Goal: Check status

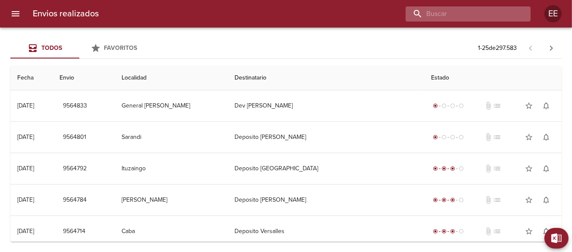
click at [476, 18] on input "buscar" at bounding box center [460, 13] width 110 height 15
type input "enviromental packaging"
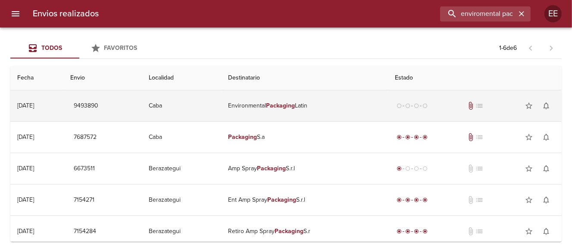
click at [231, 106] on td "Environmental Packaging Latin" at bounding box center [304, 105] width 167 height 31
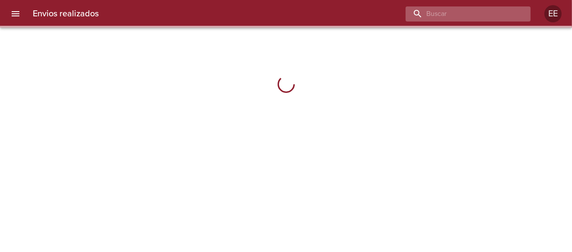
click at [478, 15] on input "buscar" at bounding box center [460, 13] width 110 height 15
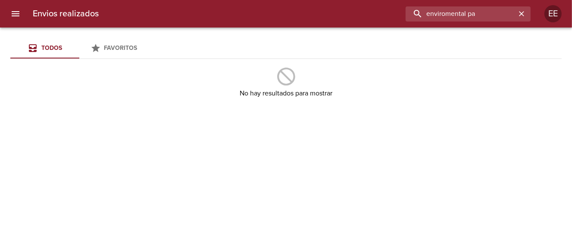
drag, startPoint x: 487, startPoint y: 10, endPoint x: 318, endPoint y: 10, distance: 169.3
click at [324, 10] on div "enviromental pa" at bounding box center [318, 13] width 425 height 15
type input "R"
type input "ENVIROMENTAL PACKAGING"
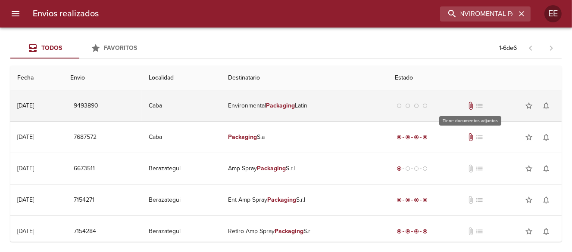
click at [471, 106] on span "attach_file" at bounding box center [470, 106] width 9 height 9
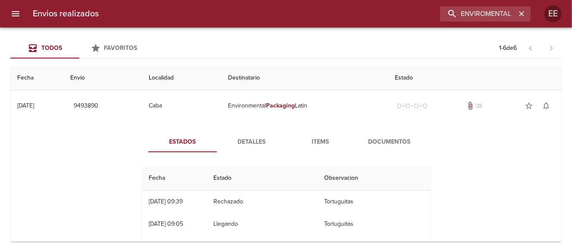
scroll to position [43, 0]
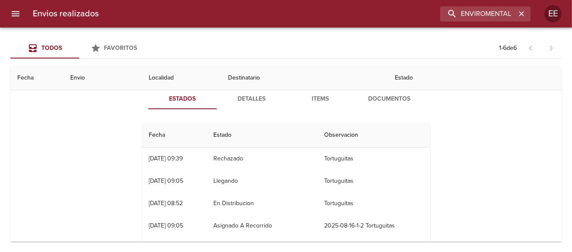
click at [243, 100] on span "Detalles" at bounding box center [251, 99] width 59 height 11
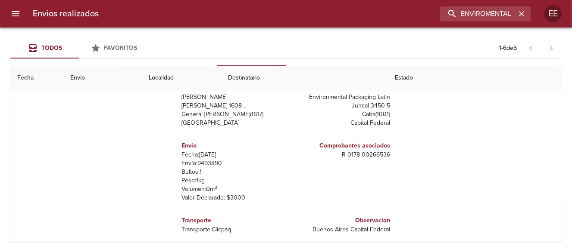
scroll to position [0, 0]
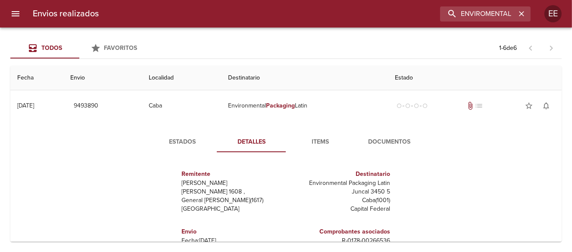
click at [381, 139] on span "Documentos" at bounding box center [389, 142] width 59 height 11
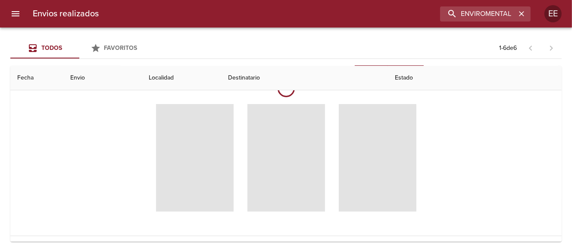
scroll to position [43, 0]
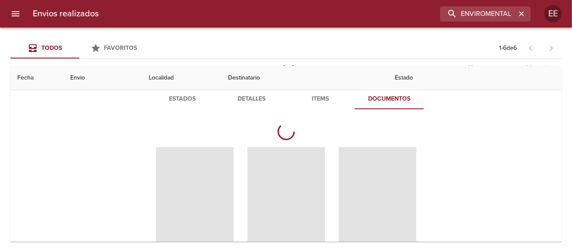
click at [170, 100] on span "Estados" at bounding box center [182, 99] width 59 height 11
